Goal: Task Accomplishment & Management: Complete application form

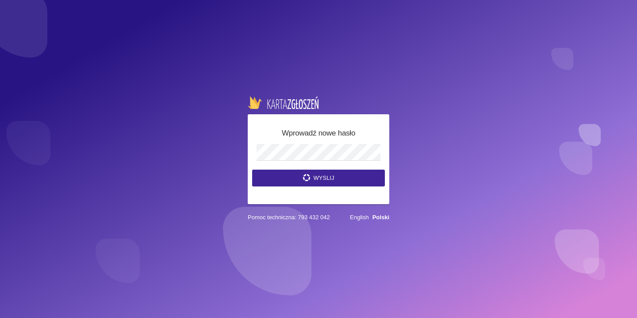
click at [326, 176] on button "Wyslij" at bounding box center [318, 177] width 133 height 17
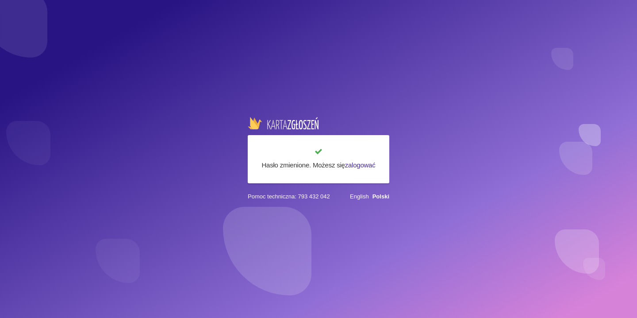
click at [353, 161] on link "zalogować" at bounding box center [360, 165] width 31 height 8
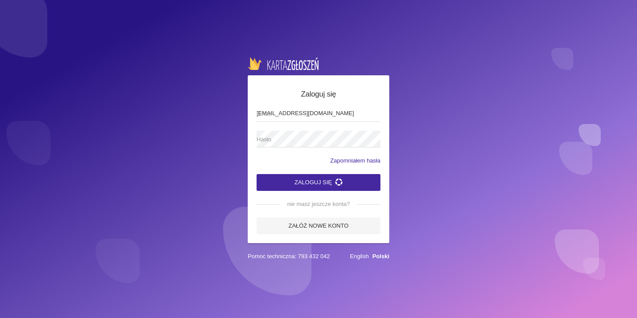
type input "momentumbyola@gmail.com"
click at [318, 181] on button "Zaloguj się" at bounding box center [319, 182] width 124 height 17
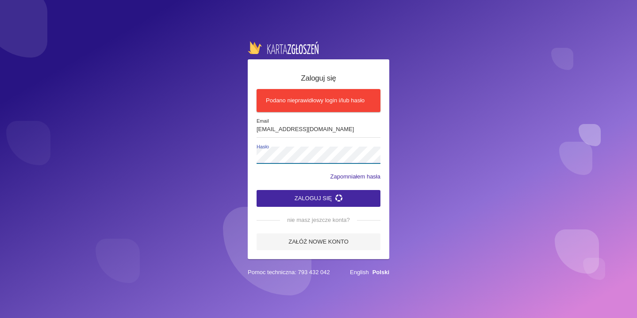
click at [243, 152] on div "Zaloguj się Podano nieprawidłowy login i/lub hasło momentumbyola@gmail.com Emai…" at bounding box center [318, 159] width 637 height 318
click at [285, 203] on button "Zaloguj się" at bounding box center [319, 198] width 124 height 17
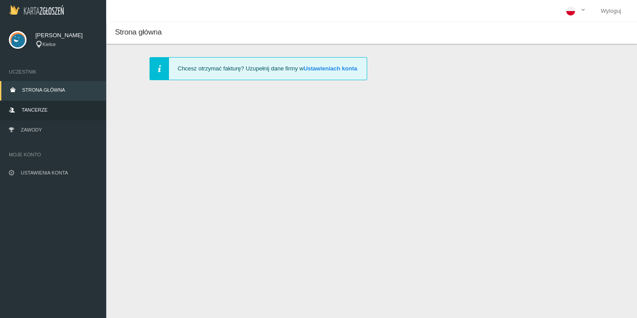
click at [63, 110] on link "Tancerze" at bounding box center [53, 110] width 106 height 19
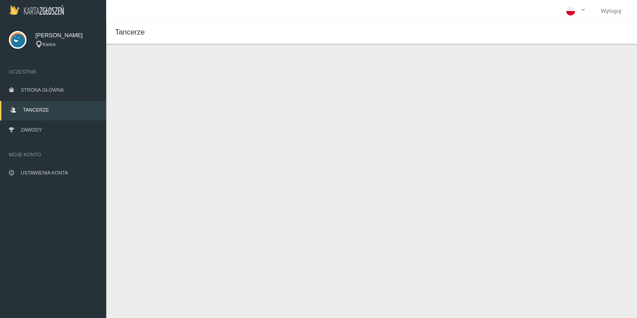
click at [54, 120] on ul "Uczestnik Strona główna Tancerze Zawody Moje konto Ustawienia konta Wyloguj" at bounding box center [53, 122] width 106 height 130
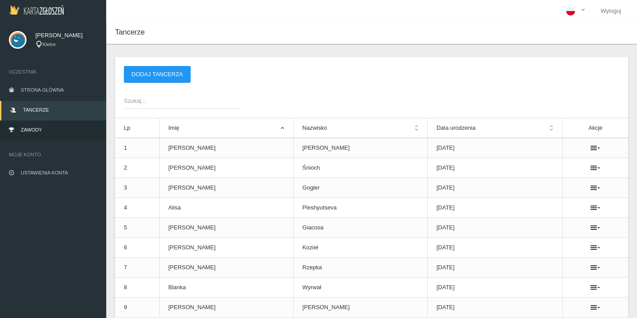
click at [50, 129] on link "Zawody" at bounding box center [53, 130] width 106 height 19
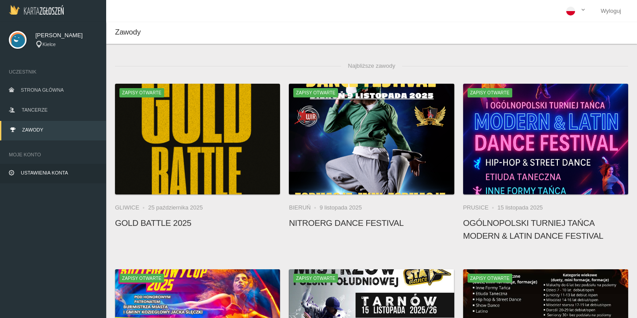
click at [69, 171] on link "Ustawienia konta" at bounding box center [53, 173] width 106 height 19
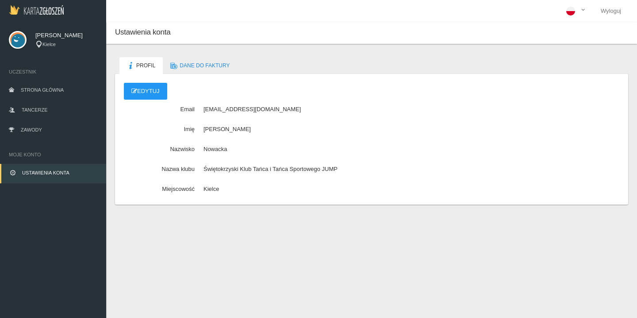
click at [57, 34] on span "[PERSON_NAME]" at bounding box center [66, 35] width 62 height 9
click at [31, 84] on link "Strona główna" at bounding box center [53, 90] width 106 height 19
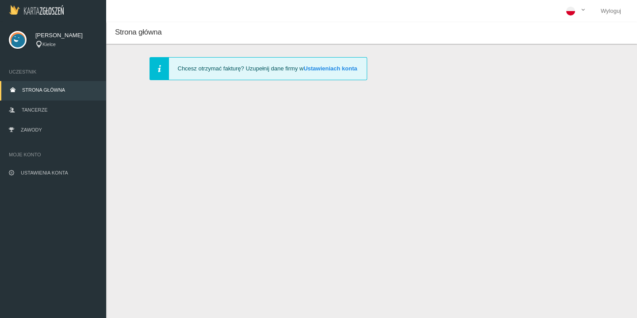
click at [66, 16] on link at bounding box center [36, 11] width 73 height 22
click at [67, 106] on link "Tancerze" at bounding box center [53, 110] width 106 height 19
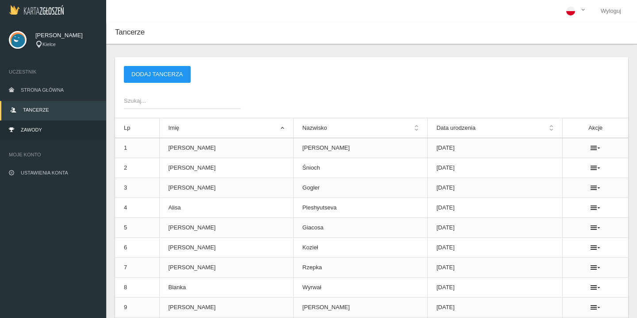
click at [56, 123] on link "Zawody" at bounding box center [53, 130] width 106 height 19
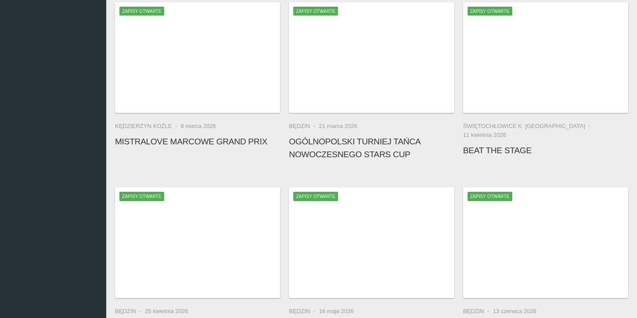
scroll to position [811, 0]
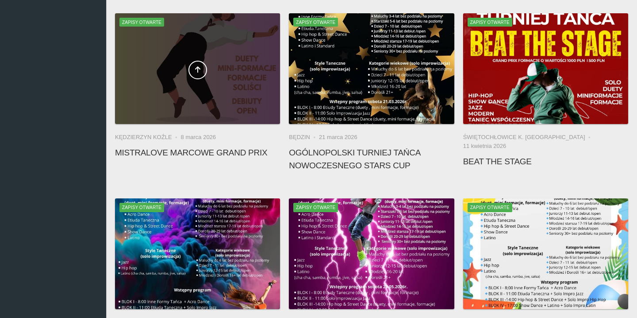
click at [227, 77] on span at bounding box center [197, 70] width 165 height 19
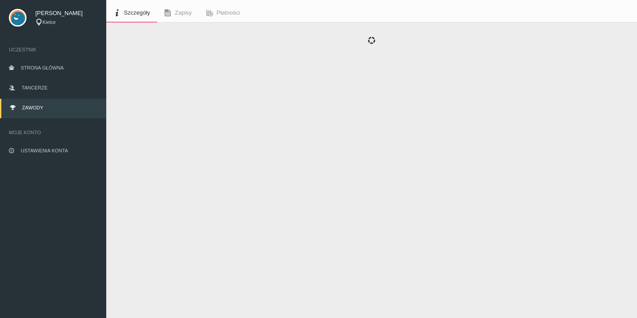
scroll to position [22, 0]
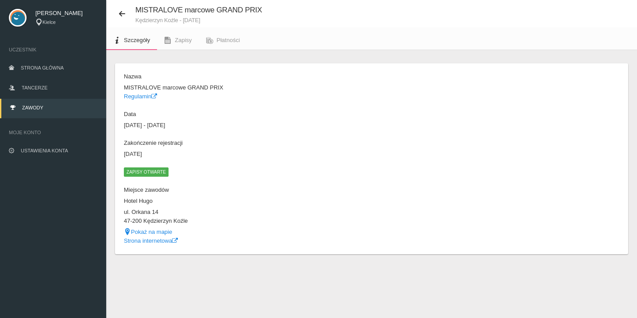
click at [153, 166] on dl "Nazwa MISTRALOVE marcowe GRAND PRIX Regulamin Data [DATE] - [DATE] Zakończenie …" at bounding box center [245, 158] width 243 height 172
